Goal: Transaction & Acquisition: Purchase product/service

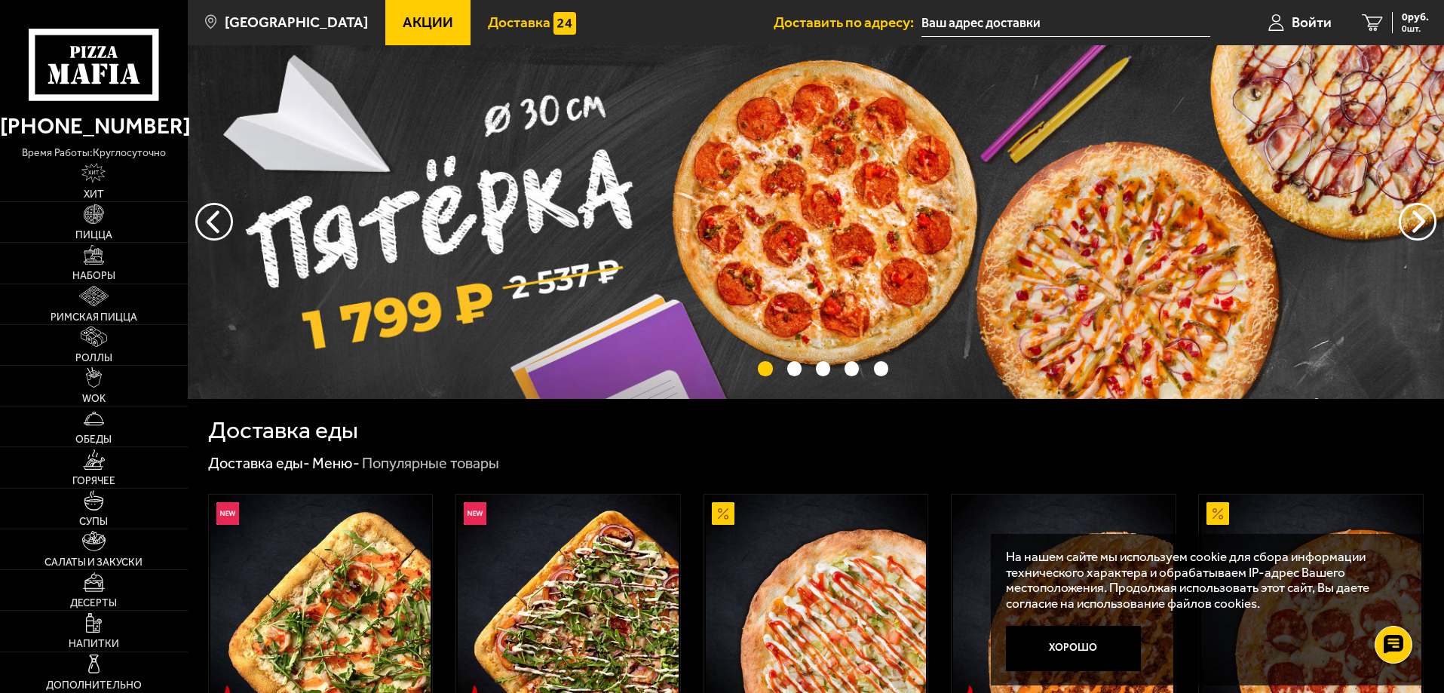
click at [518, 24] on span "Доставка" at bounding box center [519, 22] width 63 height 14
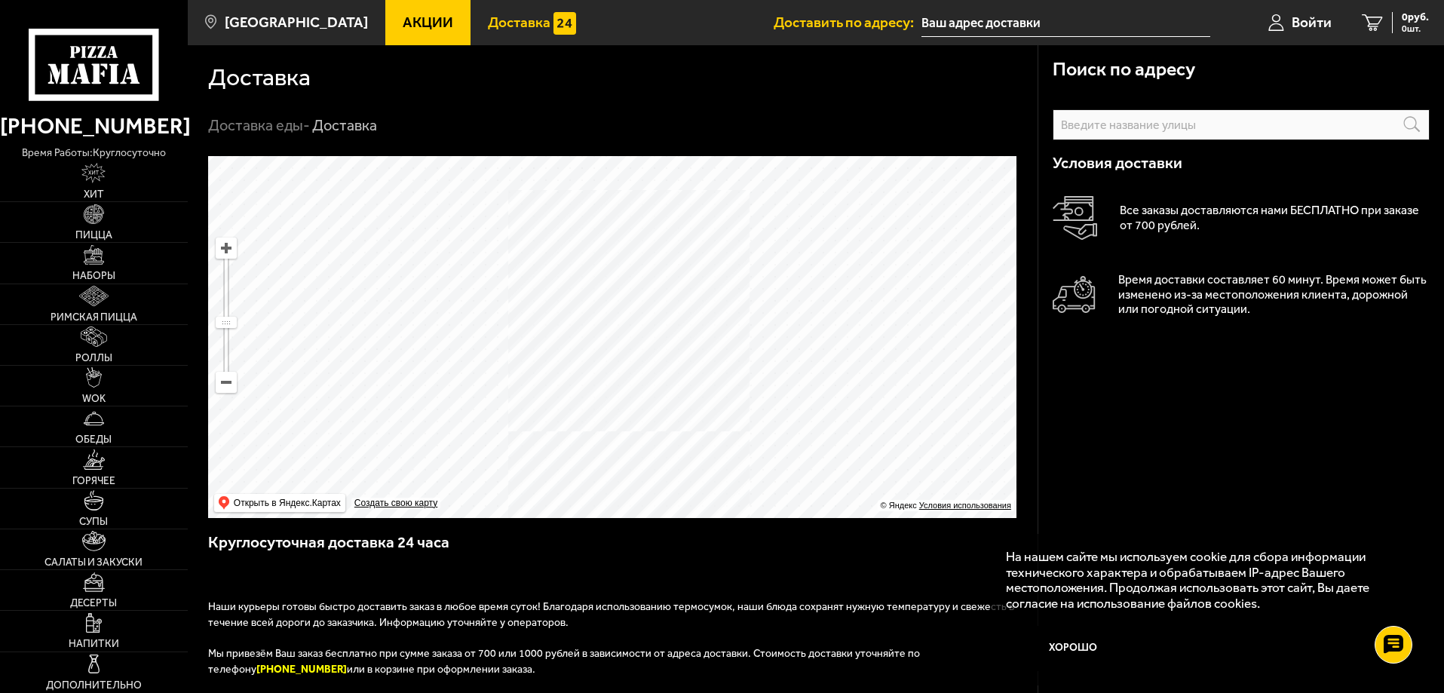
click at [1003, 41] on li "Доставить по адресу:" at bounding box center [992, 22] width 437 height 45
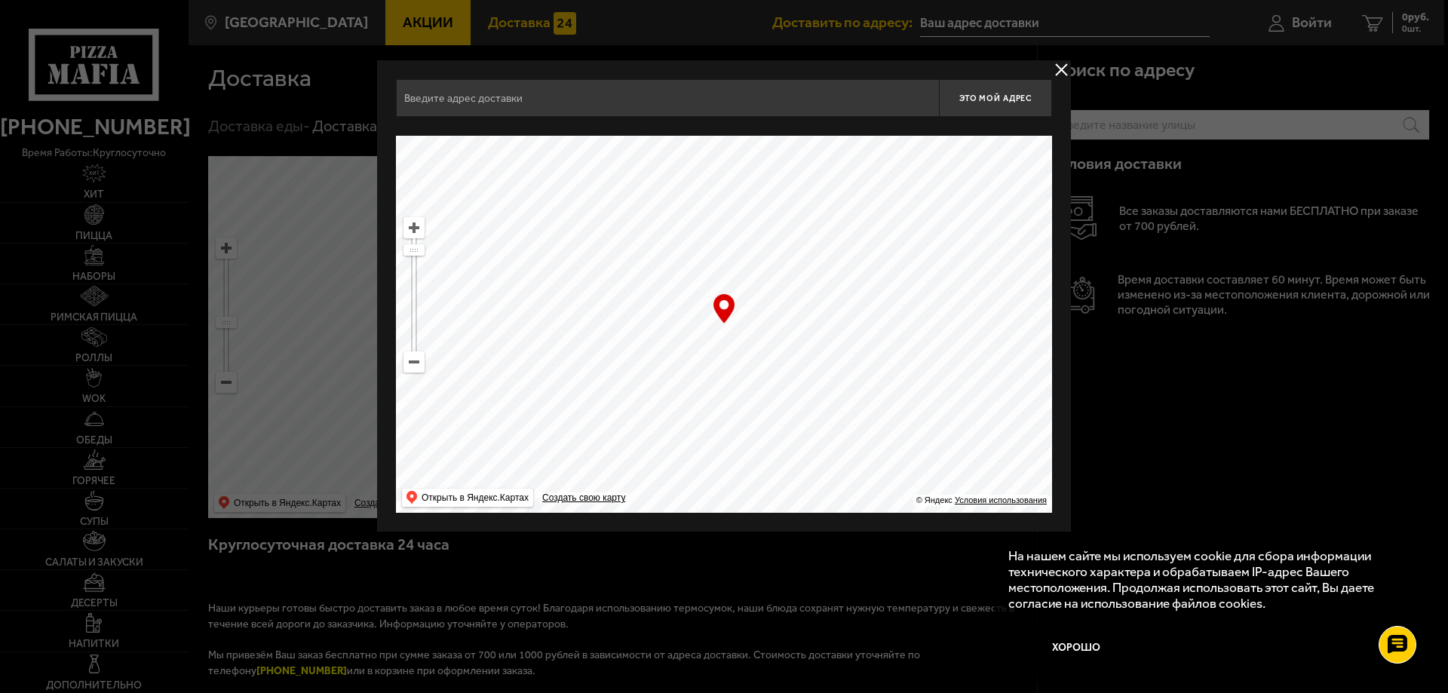
click at [1060, 64] on button "delivery type" at bounding box center [1061, 69] width 19 height 19
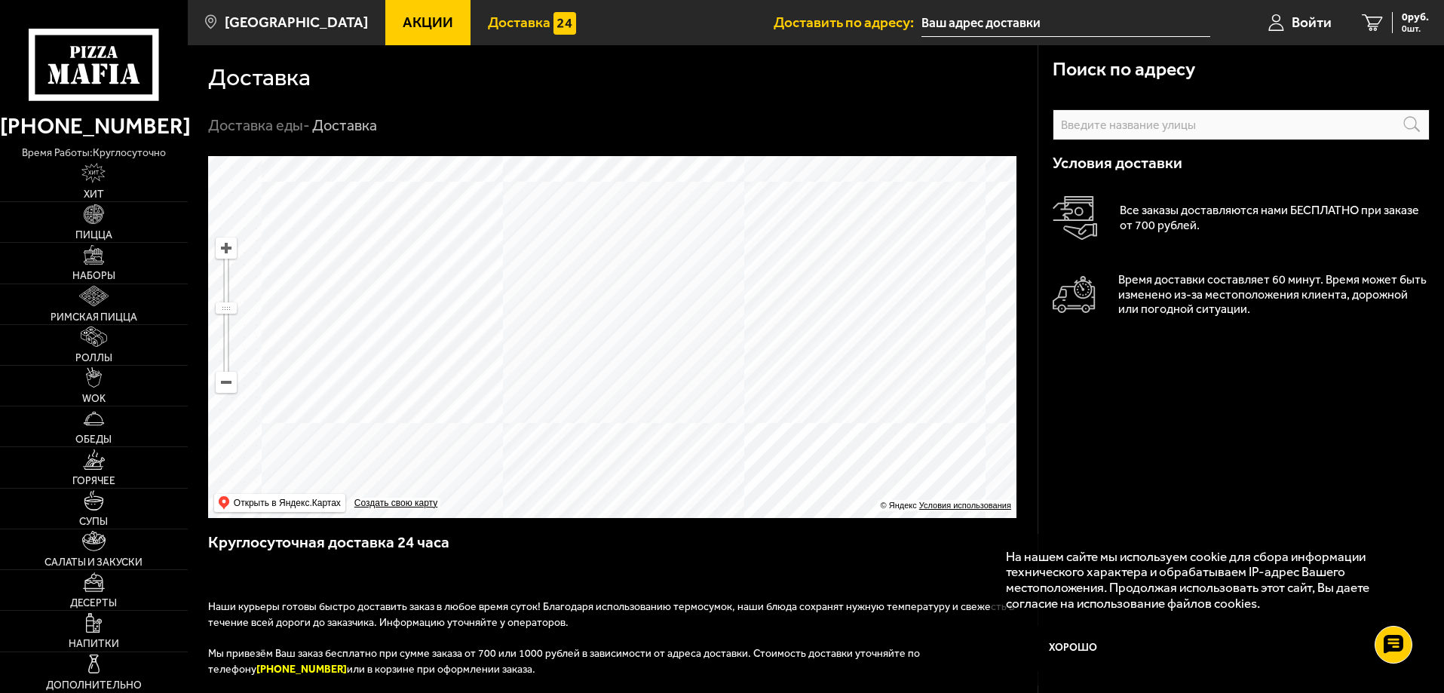
drag, startPoint x: 554, startPoint y: 184, endPoint x: 554, endPoint y: 247, distance: 62.6
click at [554, 247] on ymaps at bounding box center [612, 337] width 808 height 362
drag, startPoint x: 600, startPoint y: 229, endPoint x: 581, endPoint y: 345, distance: 117.0
click at [581, 345] on ymaps at bounding box center [612, 337] width 808 height 362
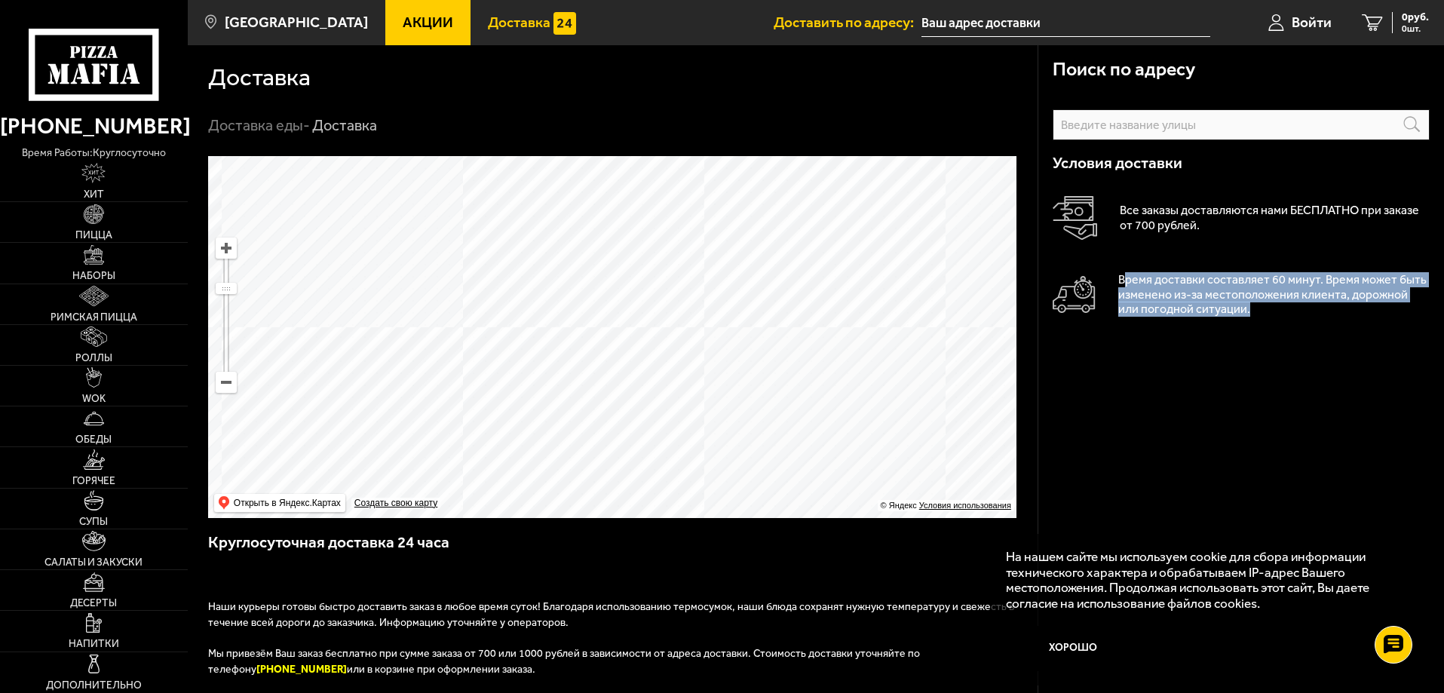
drag, startPoint x: 1244, startPoint y: 308, endPoint x: 1126, endPoint y: 277, distance: 122.6
click at [1126, 277] on p "Время доставки составляет 60 минут. Время может быть изменено из-за местоположе…" at bounding box center [1273, 294] width 311 height 45
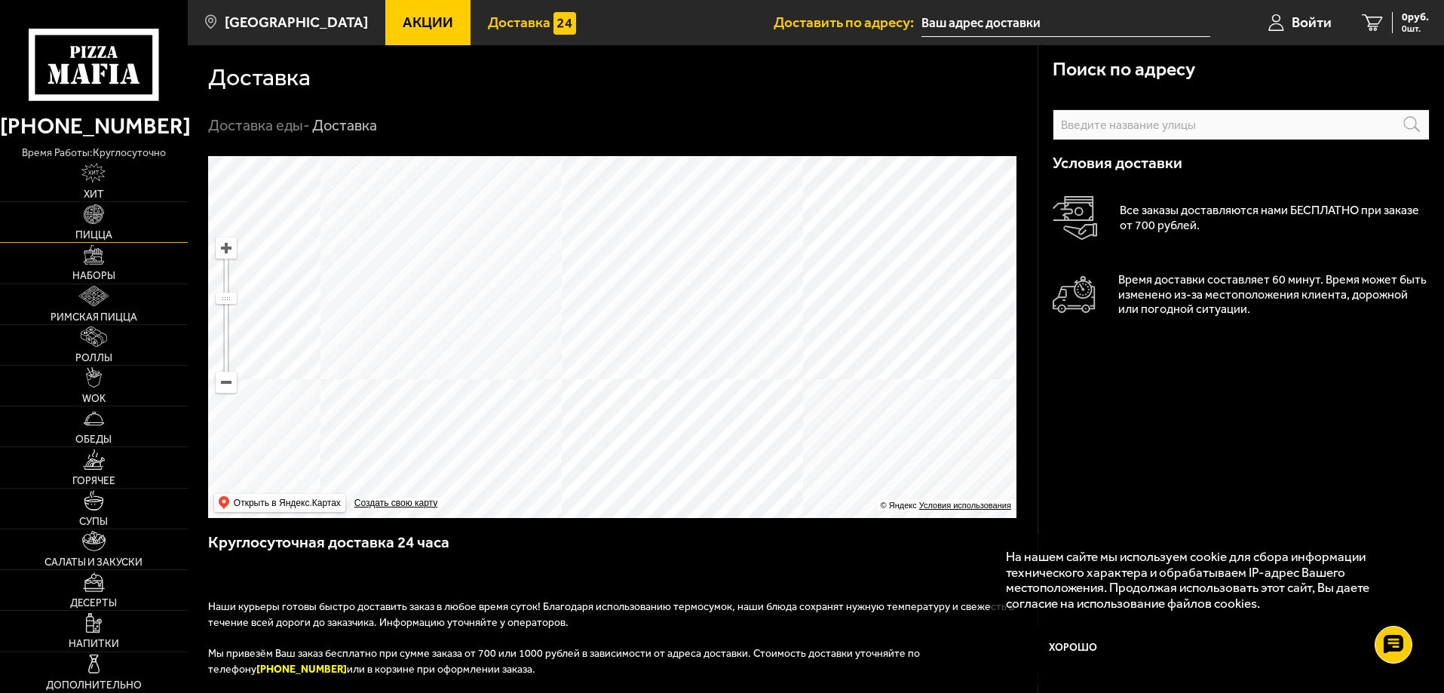
click at [109, 217] on link "Пицца" at bounding box center [94, 222] width 188 height 40
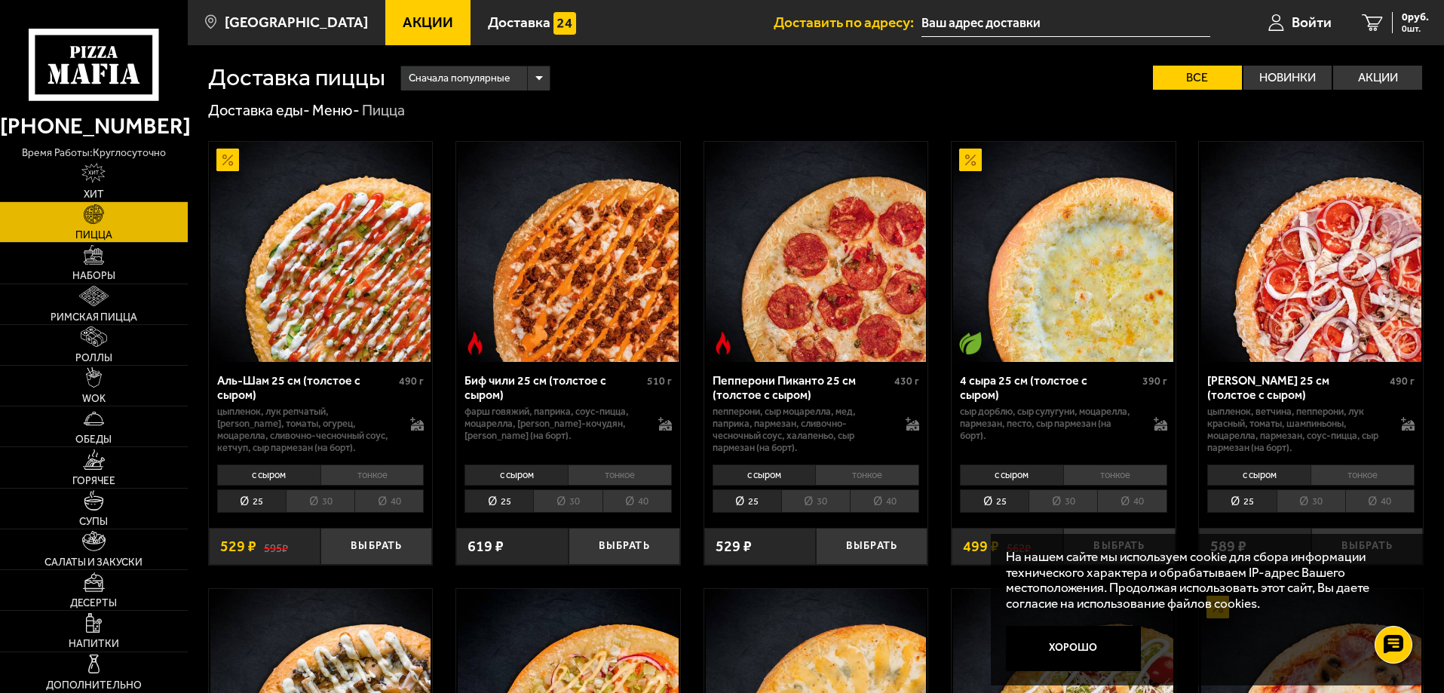
click at [315, 503] on li "30" at bounding box center [320, 500] width 69 height 23
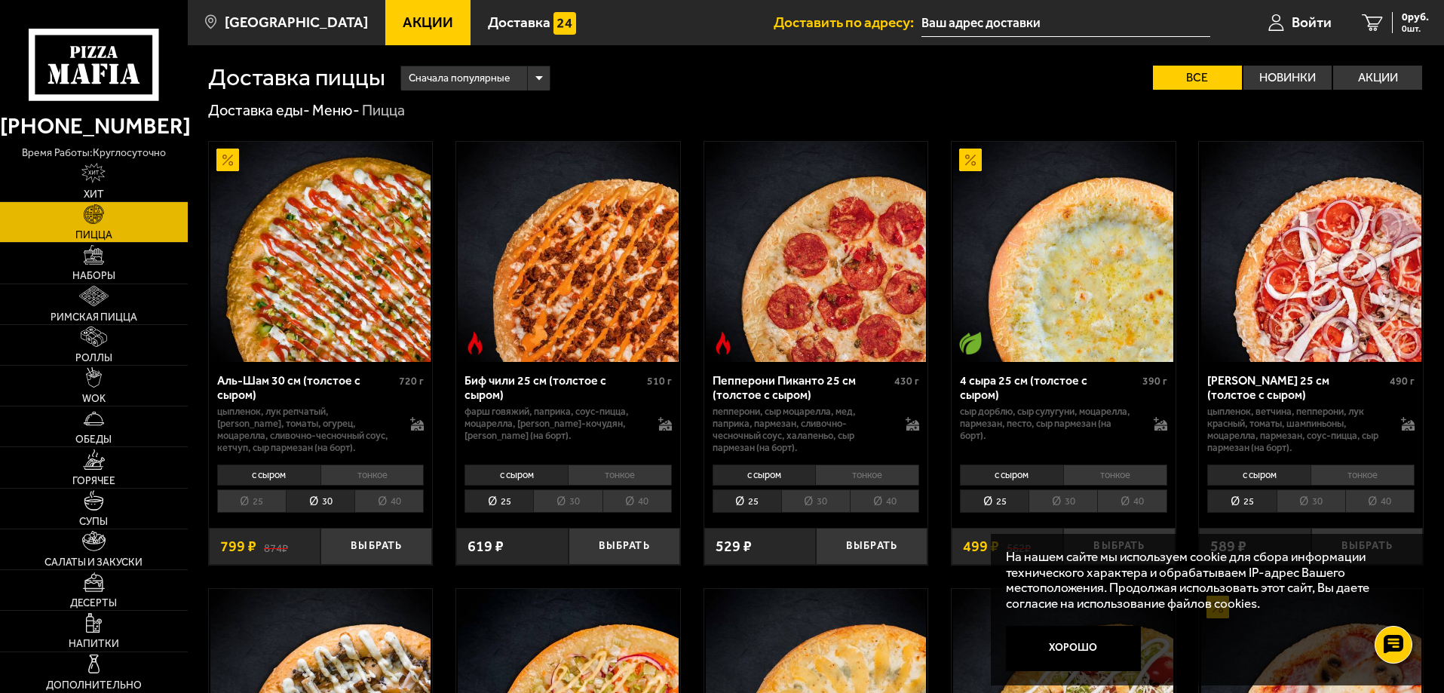
click at [805, 489] on div "с сыром тонкое 25 30 40 Топпинги" at bounding box center [816, 487] width 224 height 57
click at [818, 505] on li "30" at bounding box center [815, 500] width 69 height 23
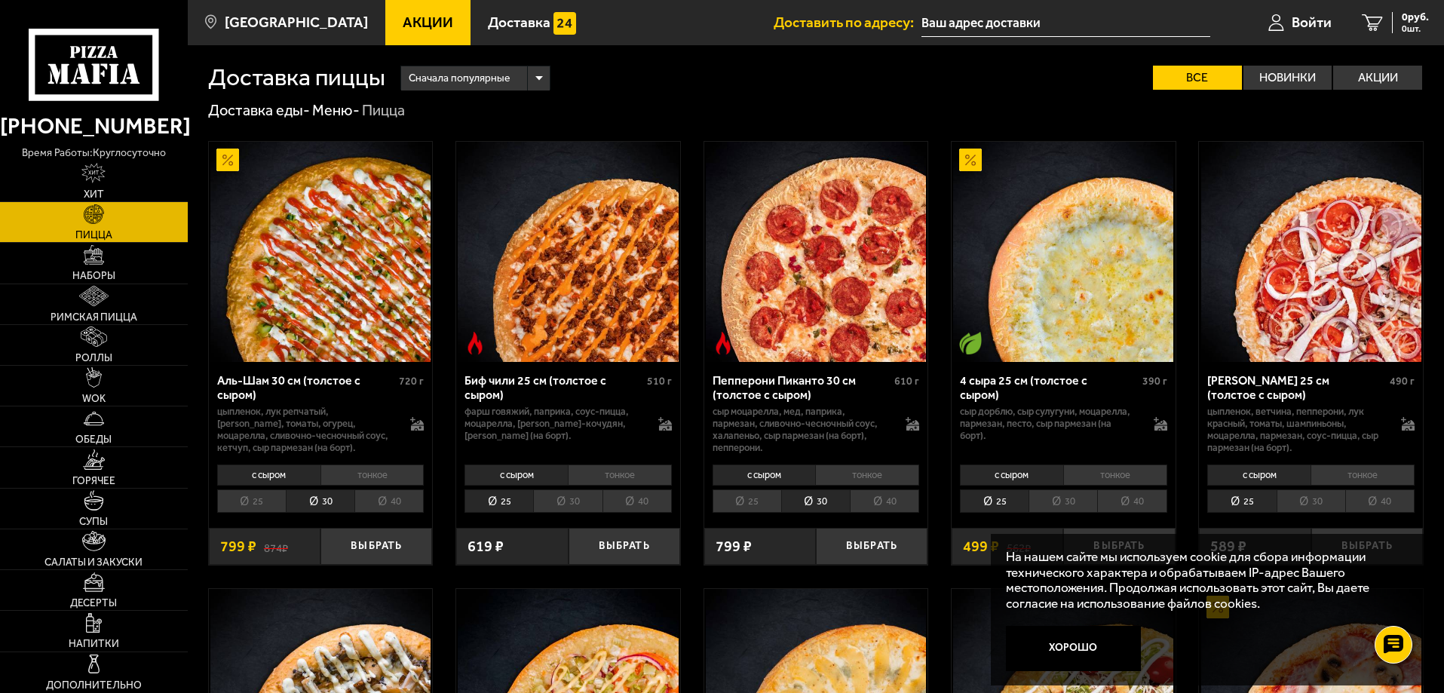
click at [865, 477] on li "тонкое" at bounding box center [867, 475] width 104 height 21
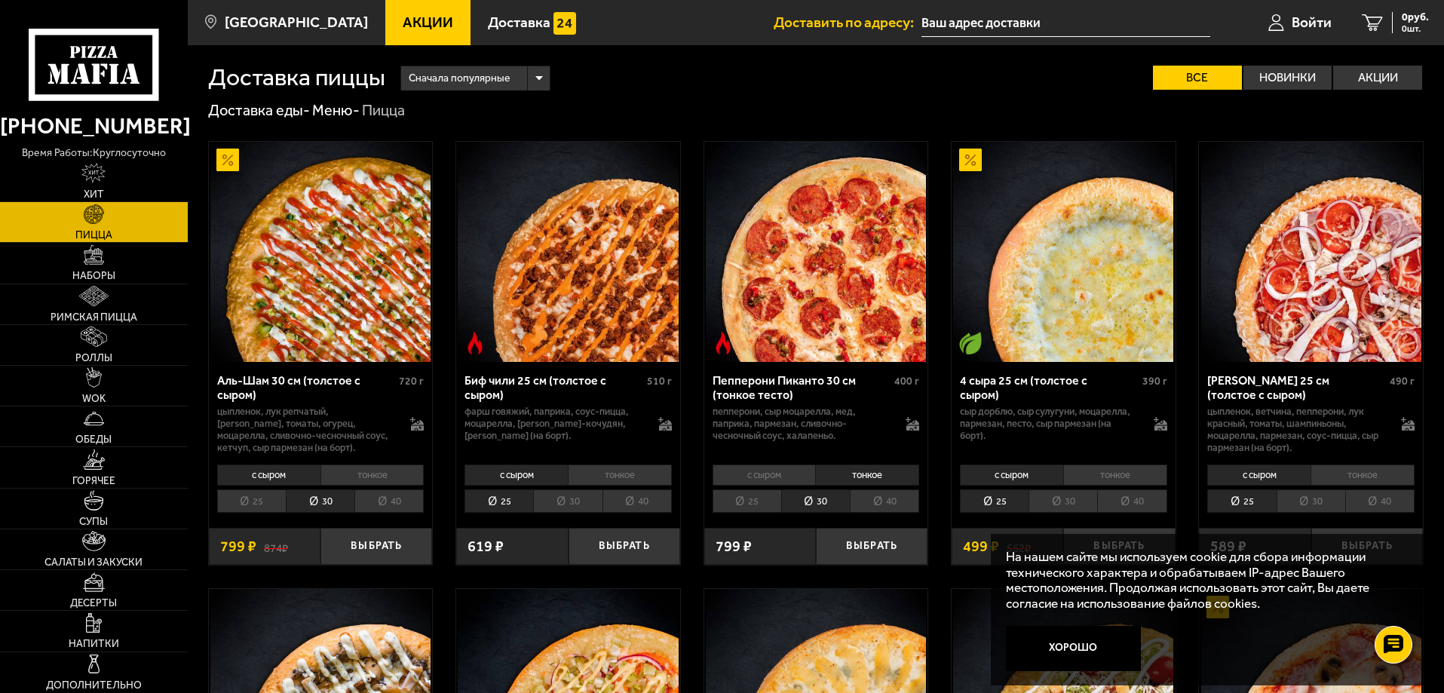
click at [815, 477] on li "тонкое" at bounding box center [867, 475] width 104 height 21
click at [802, 475] on li "с сыром" at bounding box center [764, 475] width 103 height 21
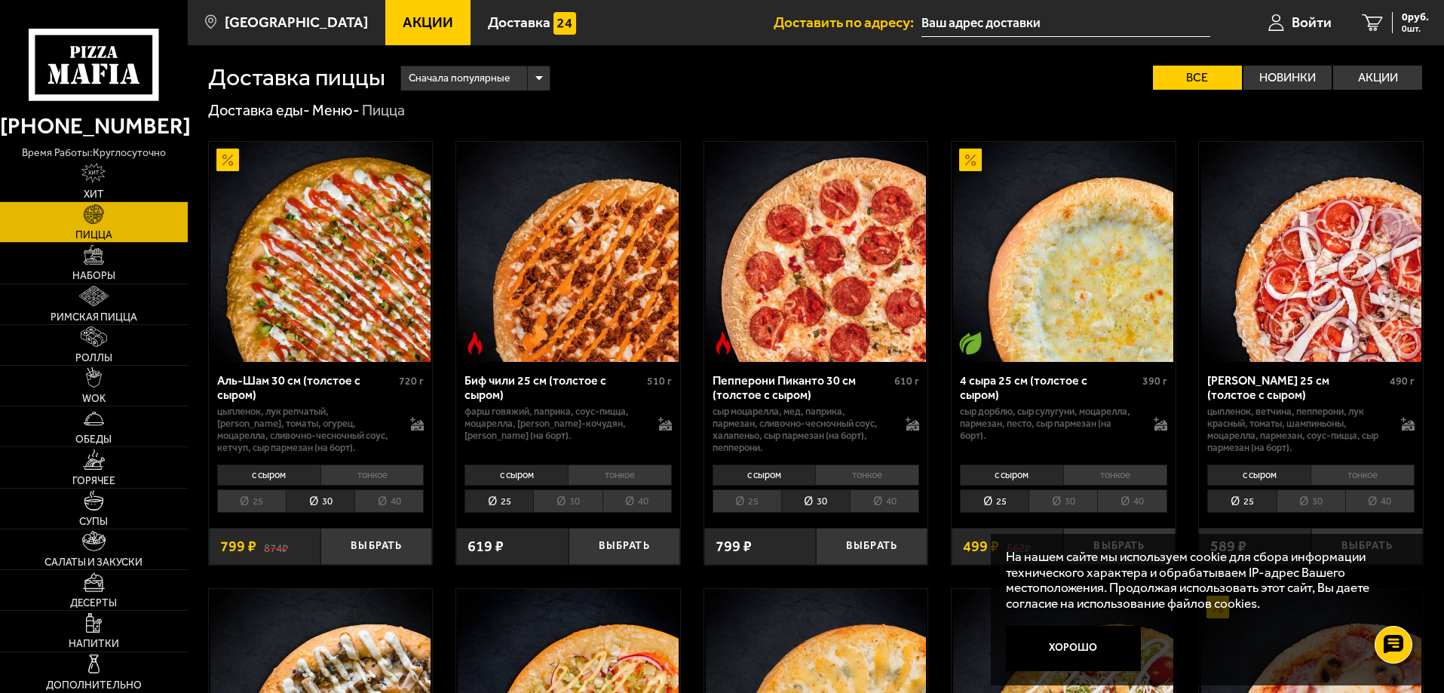
click at [872, 477] on li "тонкое" at bounding box center [867, 475] width 104 height 21
